Goal: Transaction & Acquisition: Obtain resource

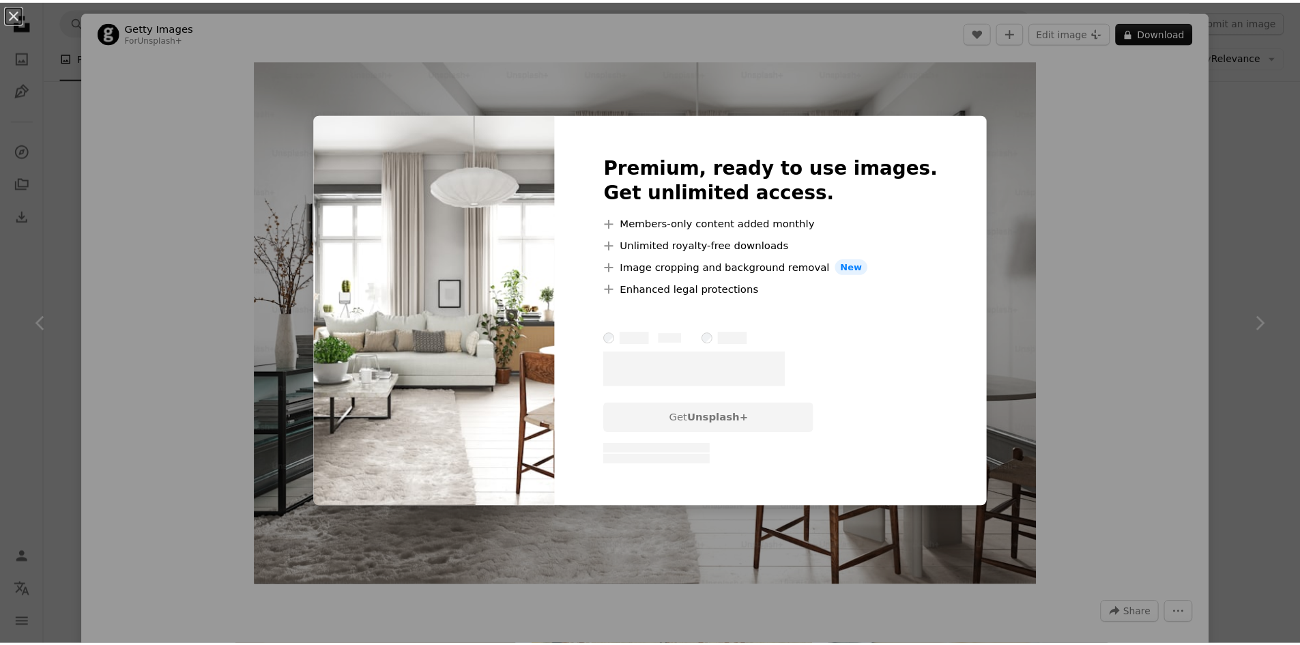
scroll to position [0, 368]
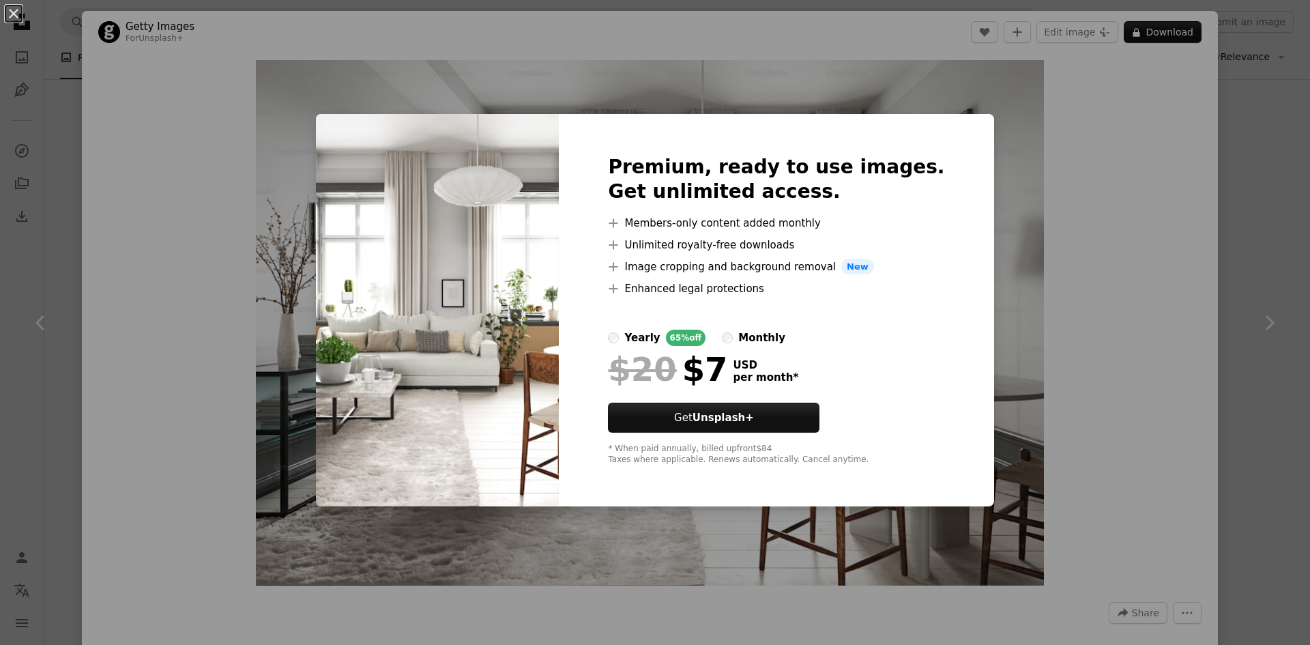
drag, startPoint x: 1161, startPoint y: 338, endPoint x: 1083, endPoint y: 227, distance: 136.1
click at [1083, 227] on div "An X shape Premium, ready to use images. Get unlimited access. A plus sign Memb…" at bounding box center [655, 322] width 1310 height 645
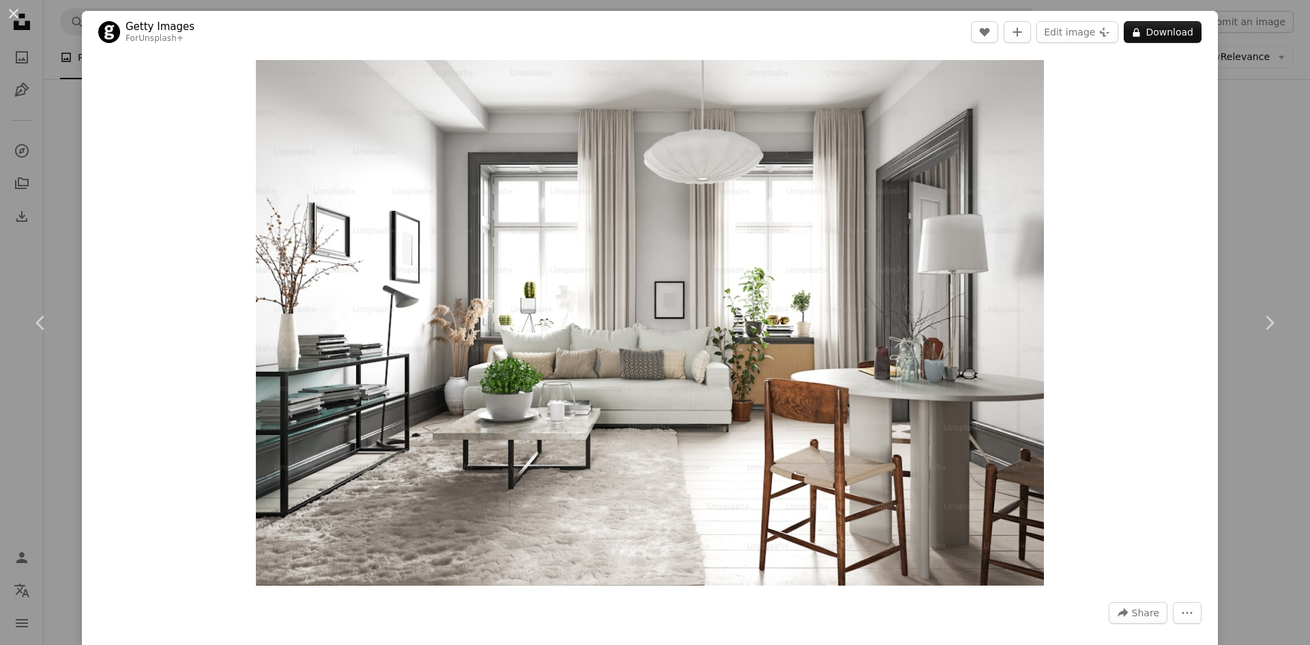
click at [1237, 66] on div "An X shape Chevron left Chevron right Getty Images For Unsplash+ A heart A plus…" at bounding box center [655, 322] width 1310 height 645
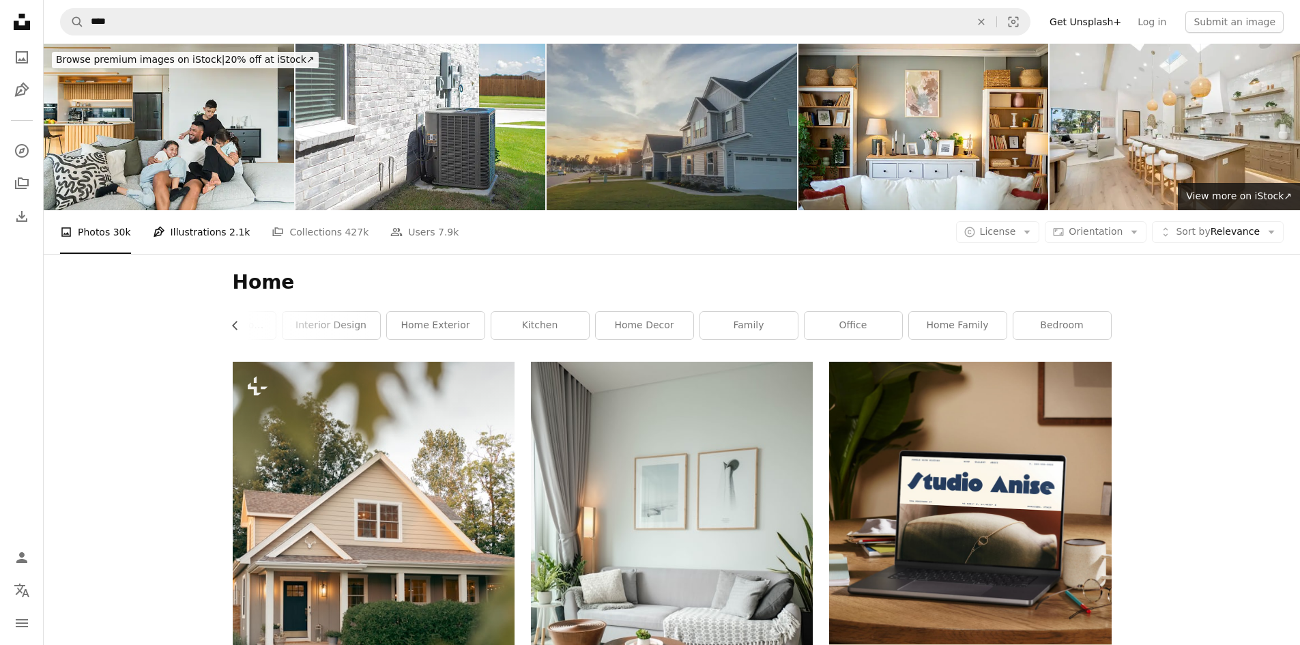
click at [208, 233] on link "Pen Tool Illustrations 2.1k" at bounding box center [202, 232] width 98 height 44
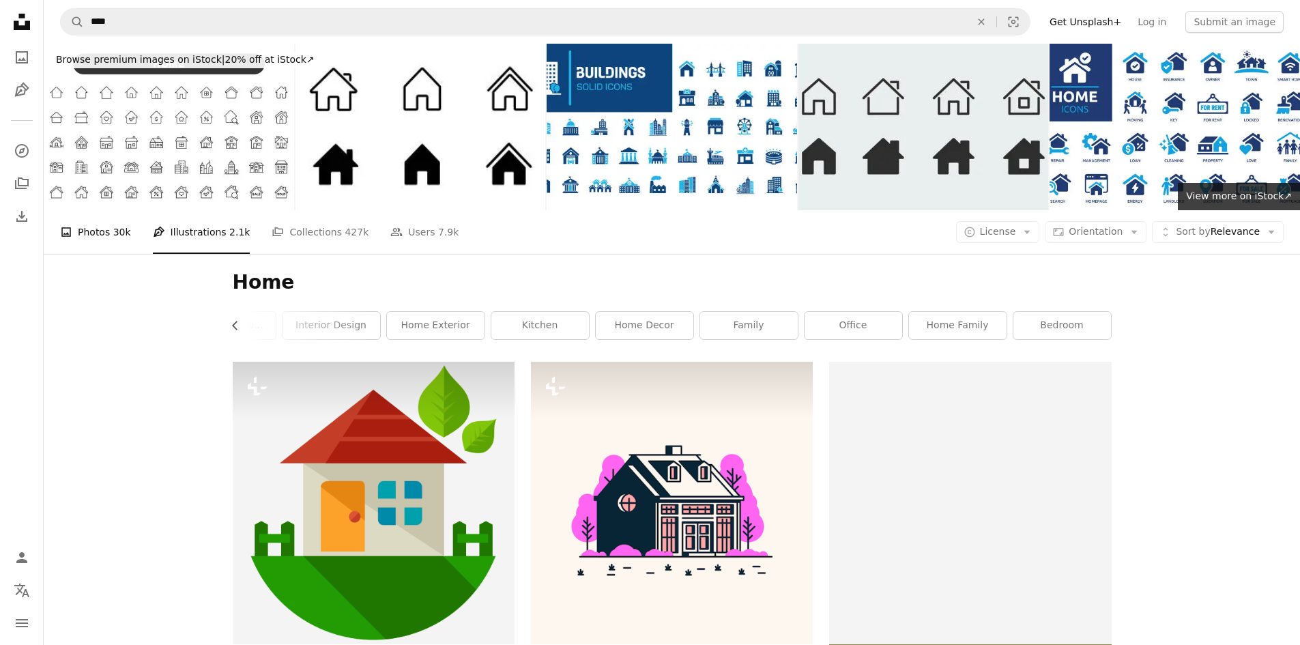
click at [114, 229] on span "30k" at bounding box center [122, 231] width 18 height 15
